Goal: Task Accomplishment & Management: Complete application form

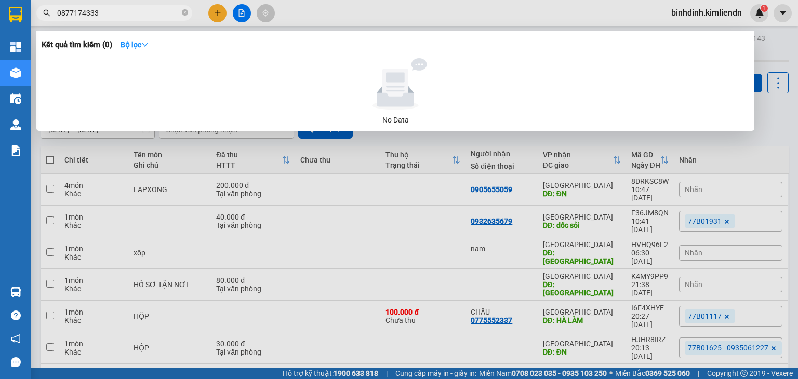
click at [221, 14] on div at bounding box center [399, 189] width 798 height 379
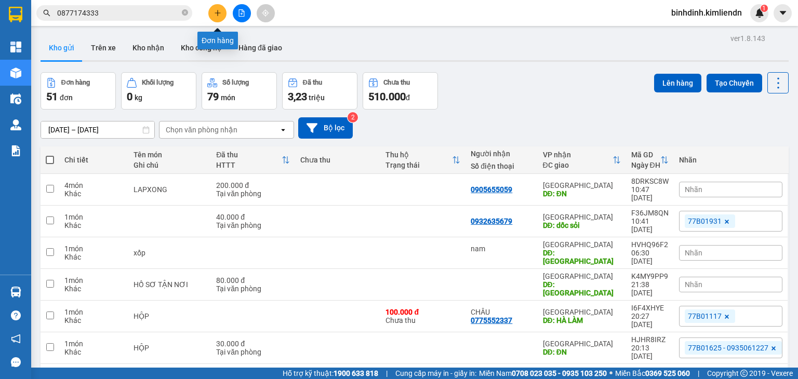
click at [221, 14] on button at bounding box center [217, 13] width 18 height 18
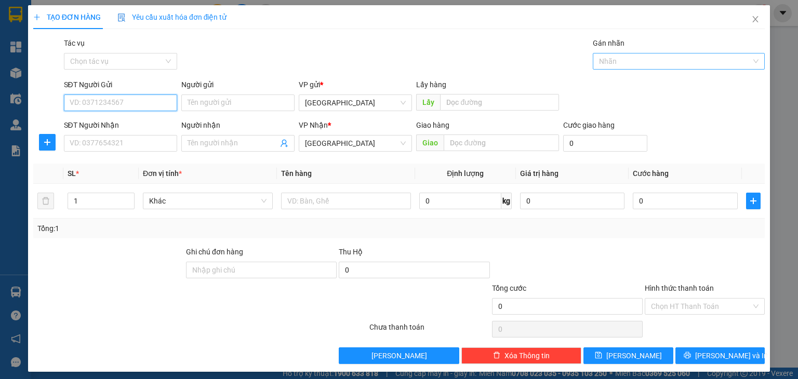
click at [603, 65] on div at bounding box center [673, 61] width 156 height 12
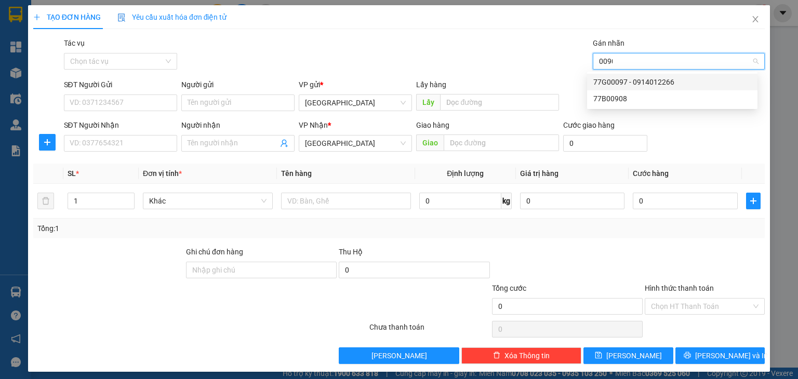
type input "00908"
click at [610, 84] on div "77B00908" at bounding box center [672, 81] width 158 height 11
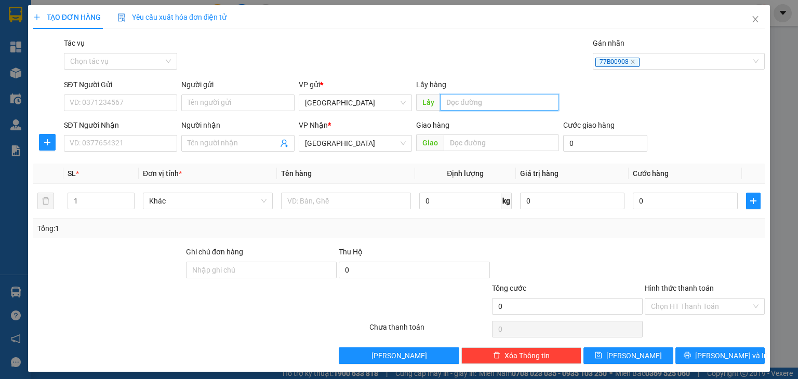
click at [460, 100] on input "text" at bounding box center [499, 102] width 119 height 17
type input "quy nhơn"
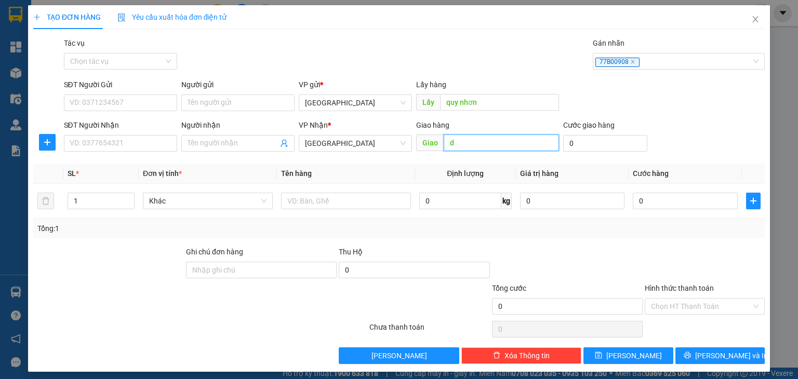
click at [454, 139] on input "d" at bounding box center [501, 143] width 115 height 17
type input "d"
type input "[GEOGRAPHIC_DATA]"
click at [578, 148] on input "0" at bounding box center [605, 143] width 84 height 17
type input "4"
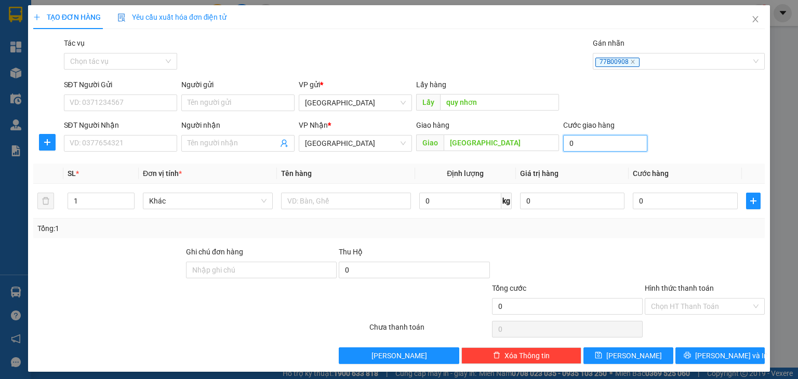
type input "4"
type input "40"
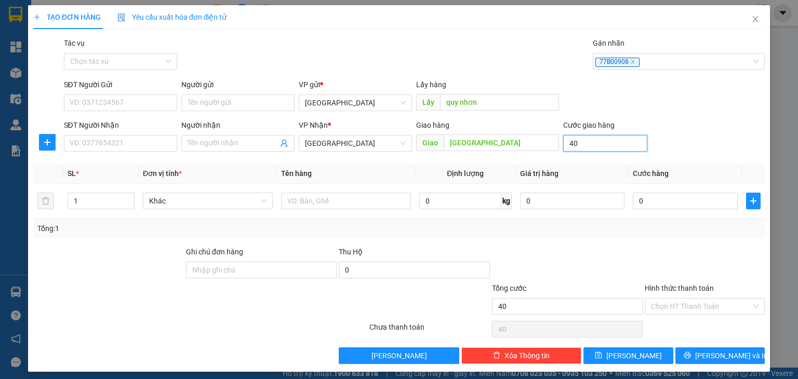
type input "400"
type input "4.000"
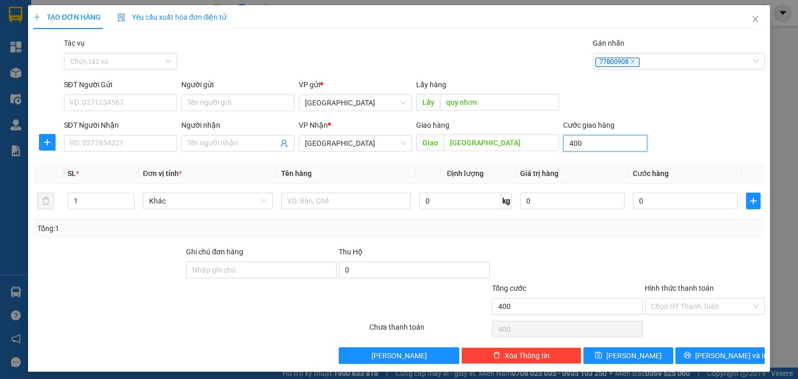
type input "4.000"
type input "40.000"
type input "4.000"
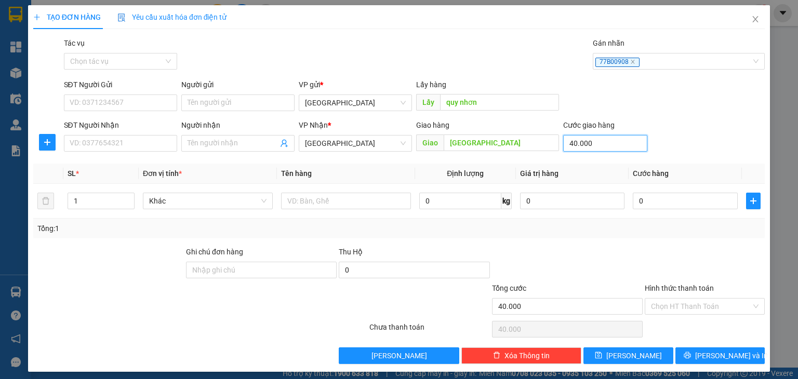
type input "4.000"
type input "400"
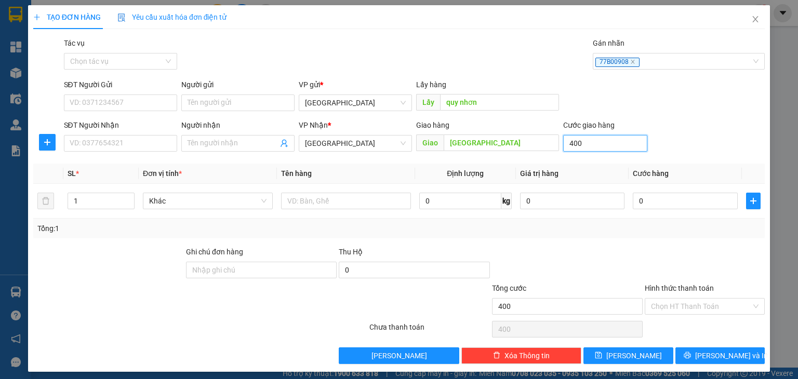
type input "40"
type input "0"
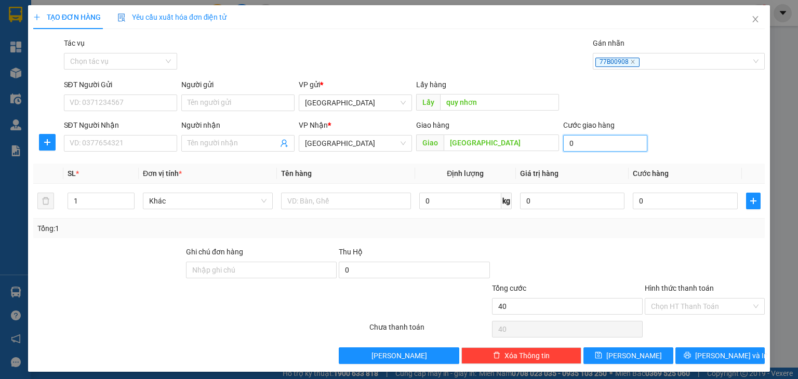
type input "0"
type input "3"
type input "30"
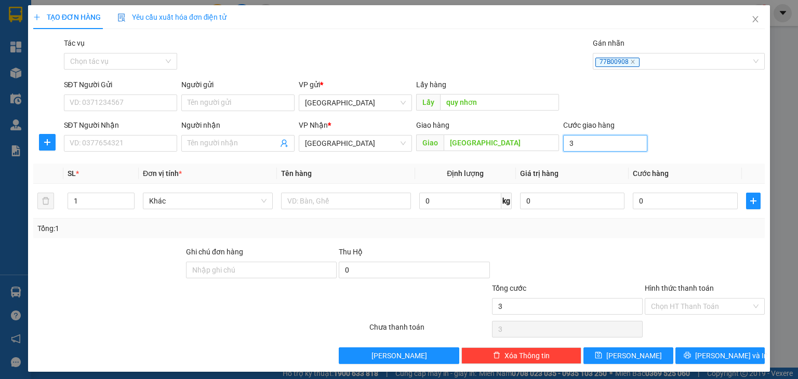
type input "30"
type input "300"
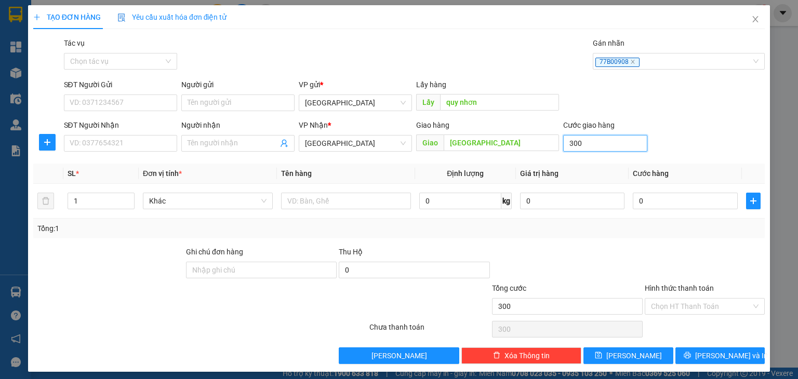
type input "3.000"
type input "30.000"
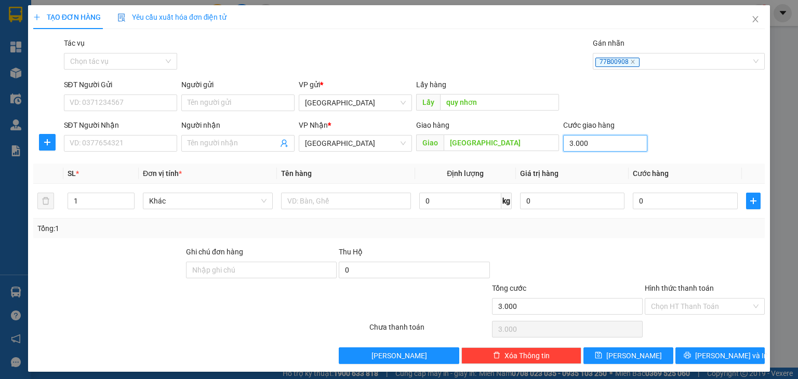
type input "30.000"
click at [304, 270] on input "Ghi chú đơn hàng" at bounding box center [261, 270] width 151 height 17
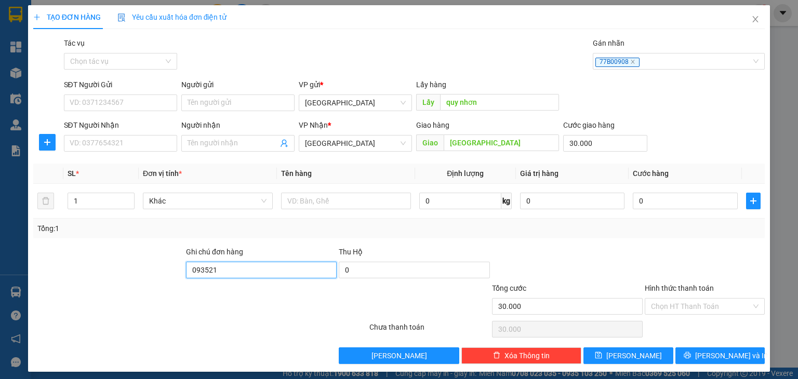
type input "0935212235"
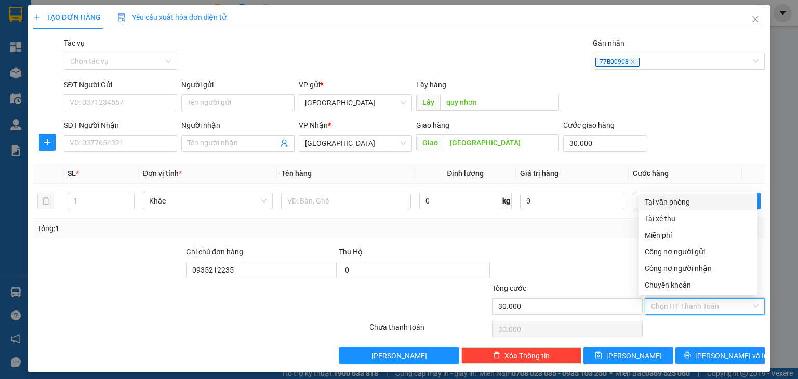
click at [660, 306] on input "Hình thức thanh toán" at bounding box center [701, 307] width 100 height 16
click at [653, 204] on div "Tại văn phòng" at bounding box center [698, 201] width 107 height 11
type input "0"
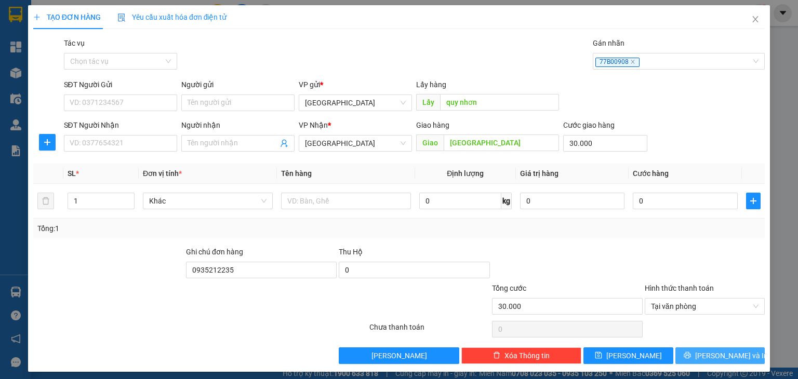
click at [691, 360] on button "[PERSON_NAME] và In" at bounding box center [720, 356] width 90 height 17
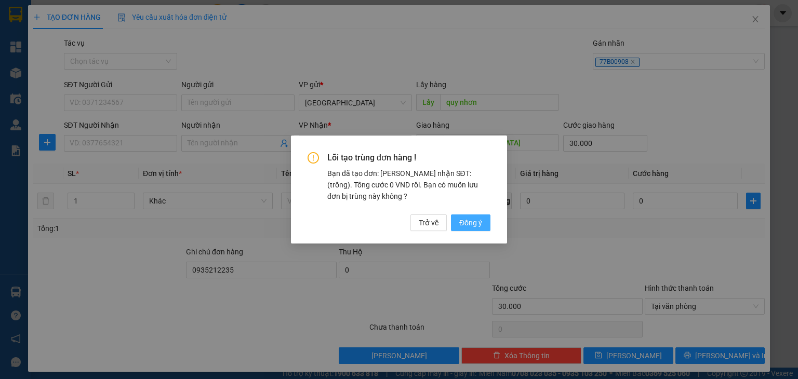
click at [462, 222] on span "Đồng ý" at bounding box center [470, 222] width 23 height 11
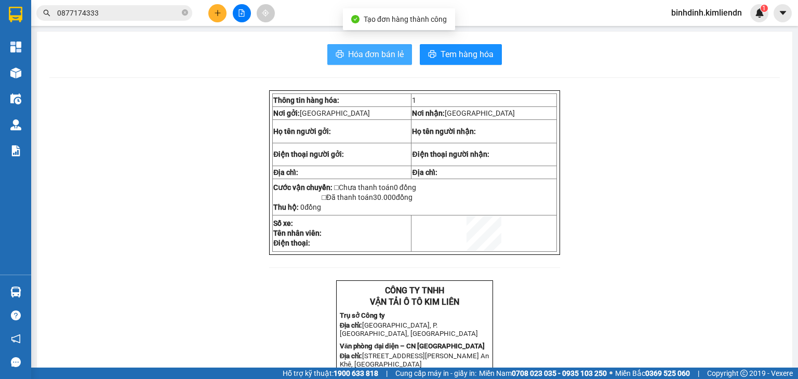
click at [383, 57] on span "Hóa đơn bán lẻ" at bounding box center [376, 54] width 56 height 13
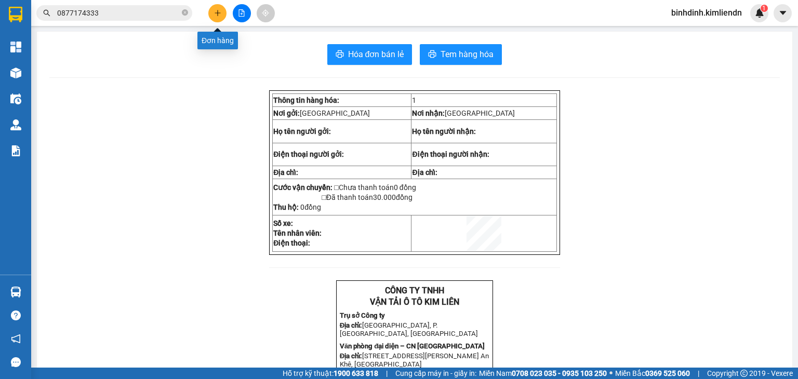
click at [223, 12] on button at bounding box center [217, 13] width 18 height 18
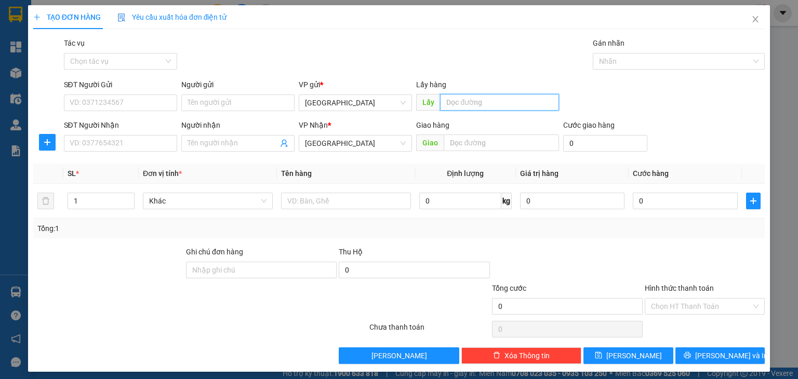
click at [498, 100] on input "text" at bounding box center [499, 102] width 119 height 17
click at [609, 58] on div at bounding box center [673, 61] width 156 height 12
type input "quy nhơn"
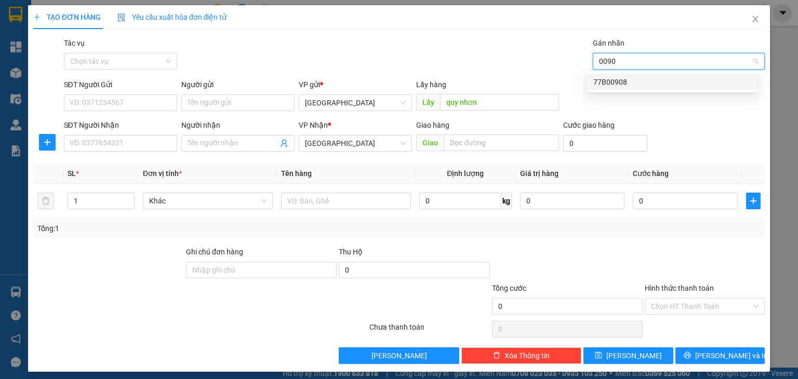
type input "00908"
click at [612, 77] on div "77B00908" at bounding box center [672, 81] width 158 height 11
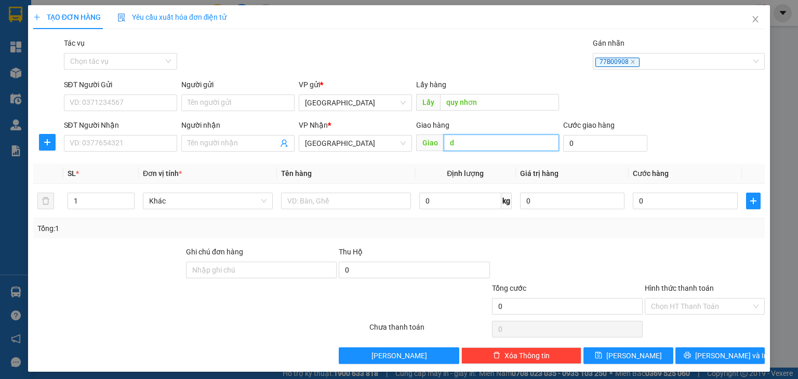
click at [456, 148] on input "d" at bounding box center [501, 143] width 115 height 17
type input "d"
type input "[GEOGRAPHIC_DATA]"
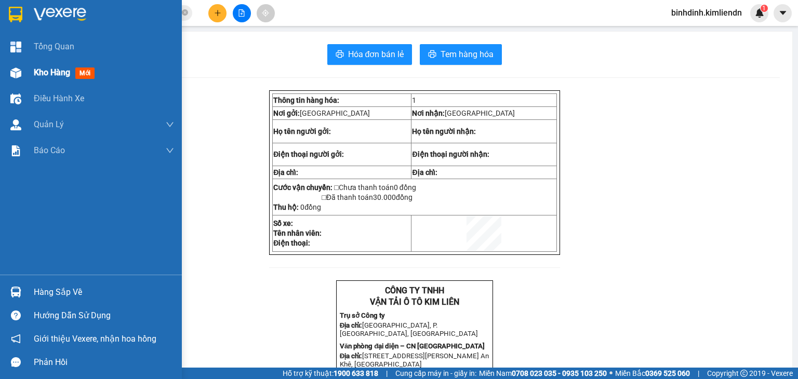
click at [17, 74] on img at bounding box center [15, 73] width 11 height 11
